Goal: Information Seeking & Learning: Learn about a topic

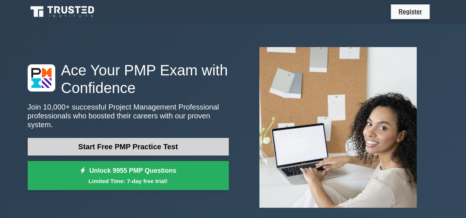
click at [161, 141] on link "Start Free PMP Practice Test" at bounding box center [128, 147] width 201 height 18
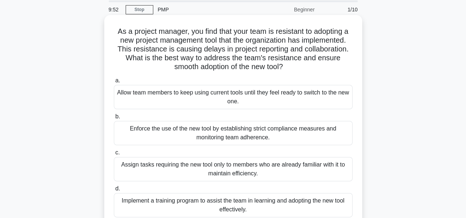
scroll to position [25, 0]
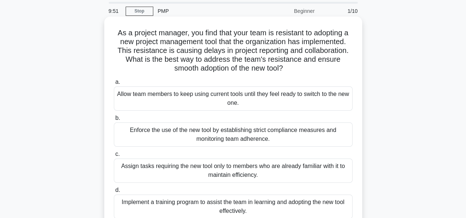
click at [234, 101] on div "Allow team members to keep using current tools until they feel ready to switch …" at bounding box center [233, 98] width 238 height 24
click at [114, 85] on input "a. Allow team members to keep using current tools until they feel ready to swit…" at bounding box center [114, 82] width 0 height 5
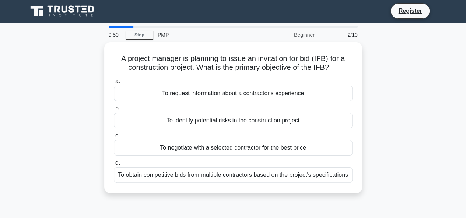
scroll to position [0, 0]
